Goal: Transaction & Acquisition: Purchase product/service

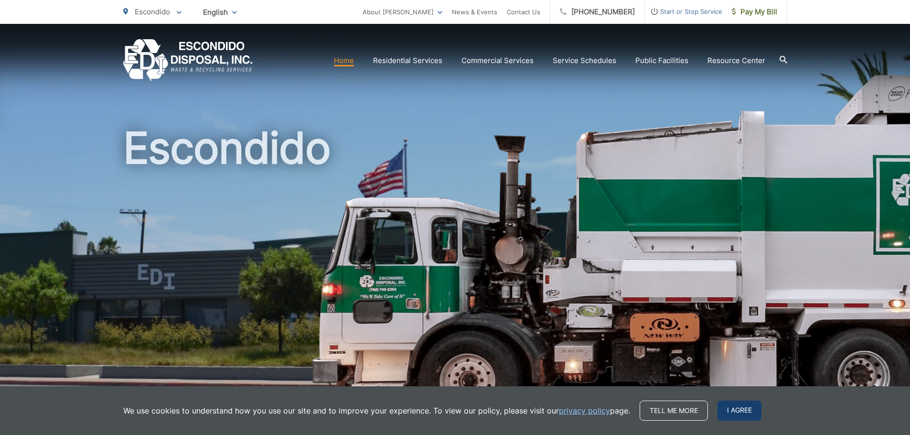
click at [743, 408] on span "I agree" at bounding box center [740, 411] width 44 height 20
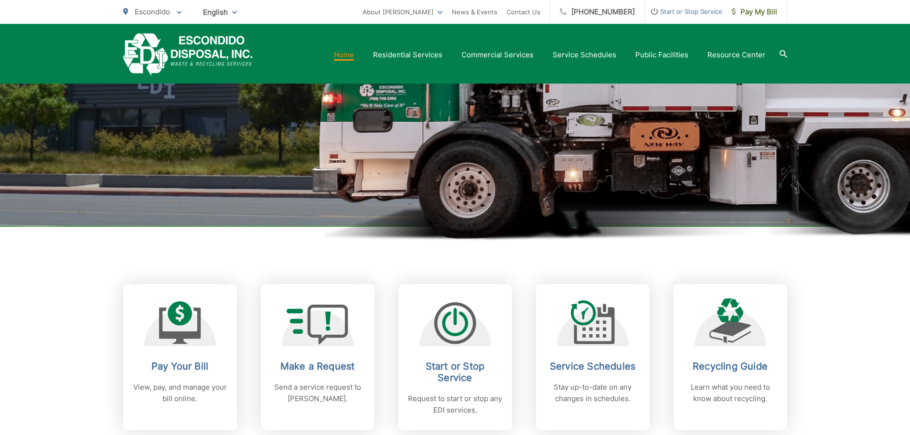
scroll to position [239, 0]
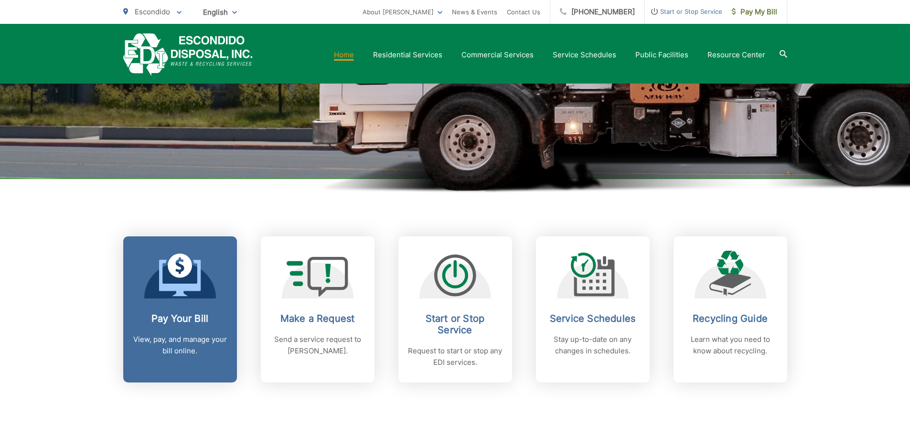
click at [179, 284] on icon at bounding box center [180, 278] width 42 height 36
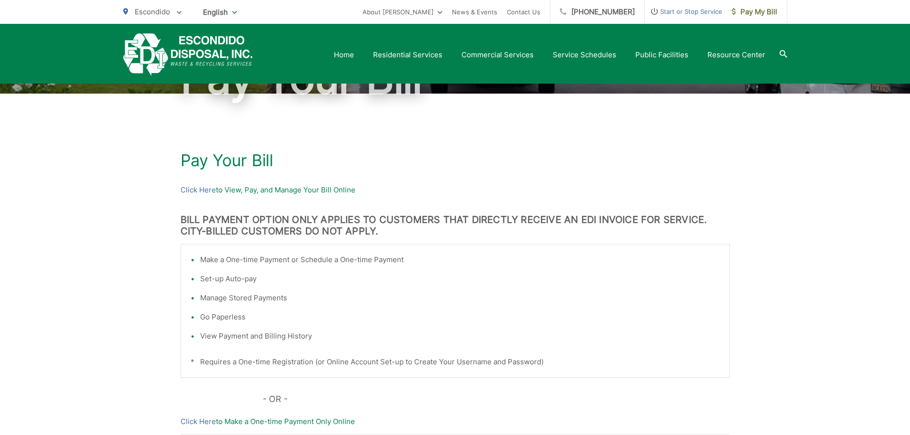
scroll to position [94, 0]
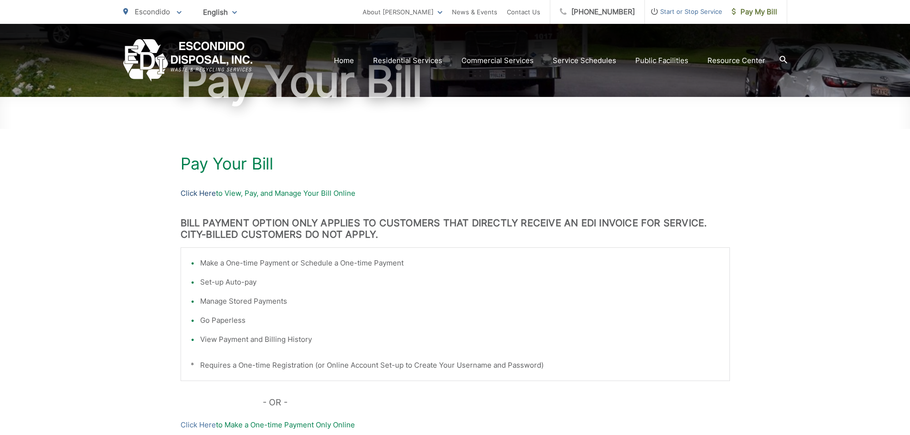
click at [196, 192] on link "Click Here" at bounding box center [198, 193] width 35 height 11
click at [187, 192] on link "Click Here" at bounding box center [198, 193] width 35 height 11
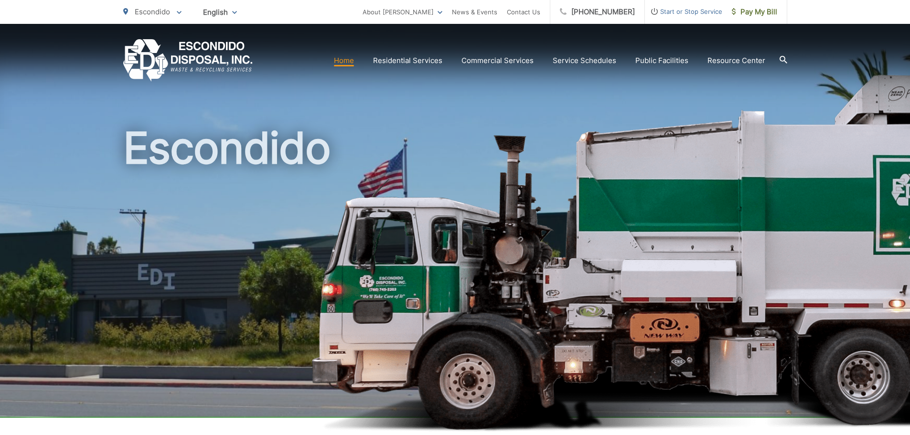
scroll to position [287, 0]
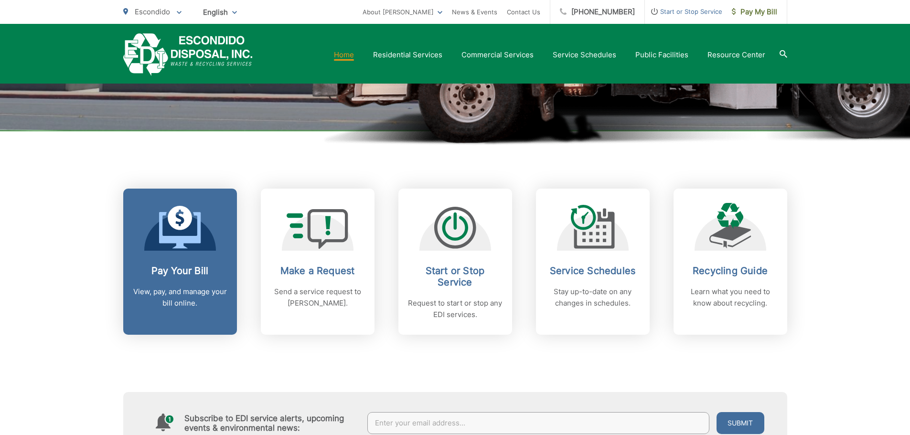
click at [189, 227] on icon at bounding box center [180, 227] width 42 height 43
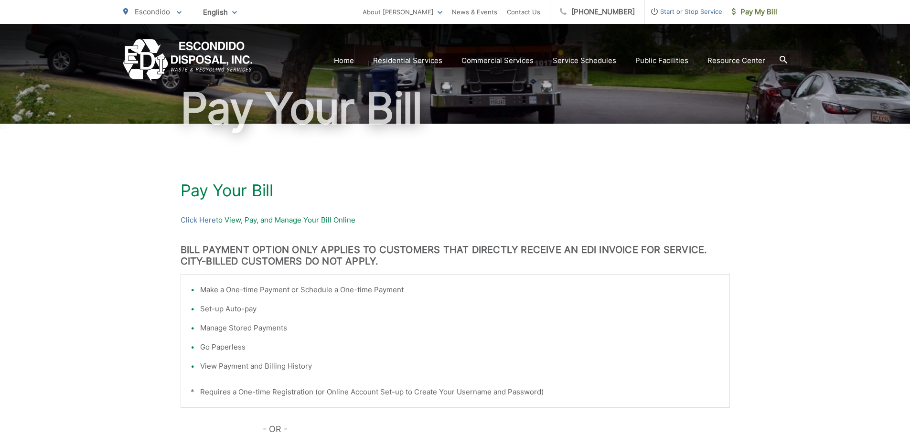
scroll to position [239, 0]
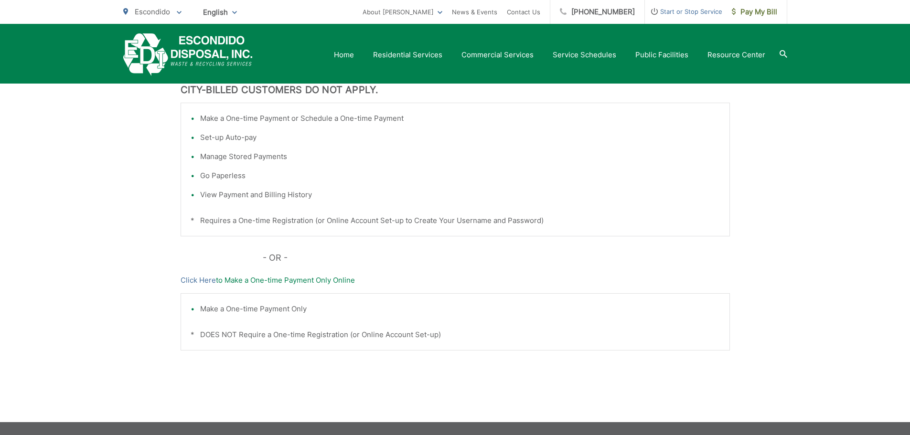
click at [279, 281] on p "Click Here to Make a One-time Payment Only Online" at bounding box center [455, 280] width 549 height 11
click at [239, 280] on p "Click Here to Make a One-time Payment Only Online" at bounding box center [455, 280] width 549 height 11
click at [197, 280] on link "Click Here" at bounding box center [198, 280] width 35 height 11
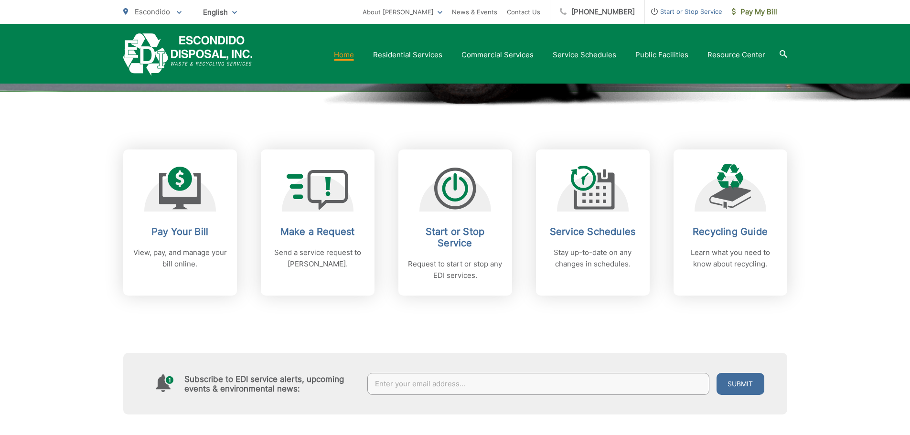
scroll to position [334, 0]
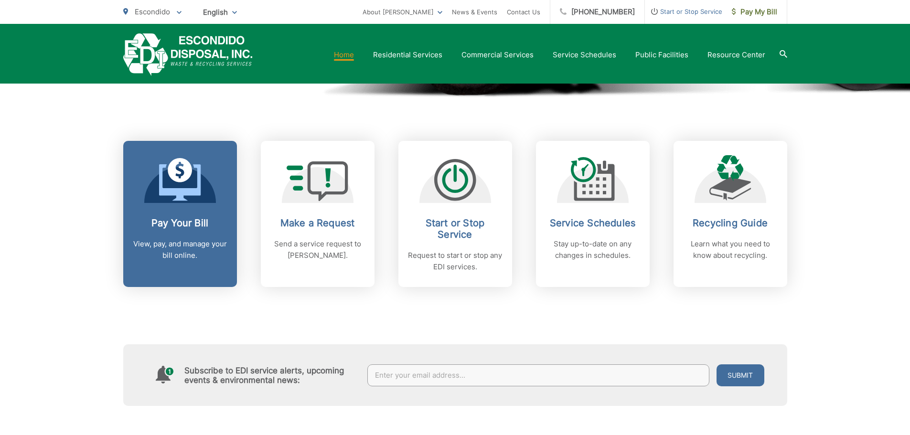
click at [190, 210] on link "Pay Your Bill View, pay, and manage your bill online." at bounding box center [180, 214] width 114 height 146
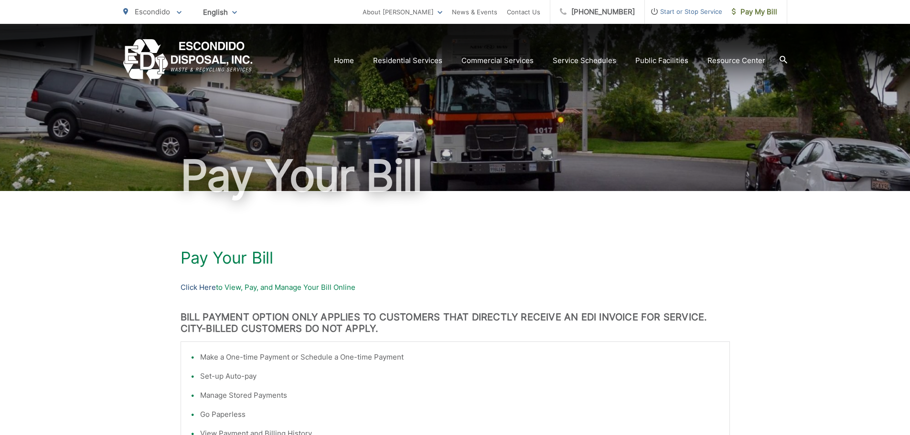
click at [189, 289] on link "Click Here" at bounding box center [198, 287] width 35 height 11
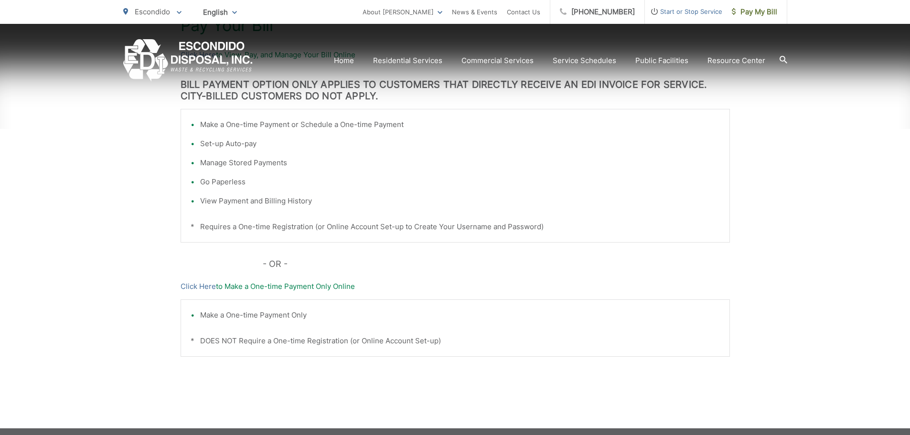
scroll to position [239, 0]
